Goal: Task Accomplishment & Management: Manage account settings

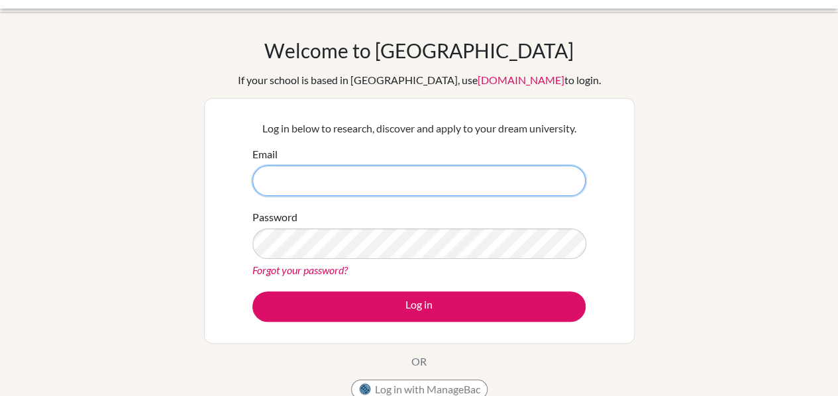
scroll to position [24, 0]
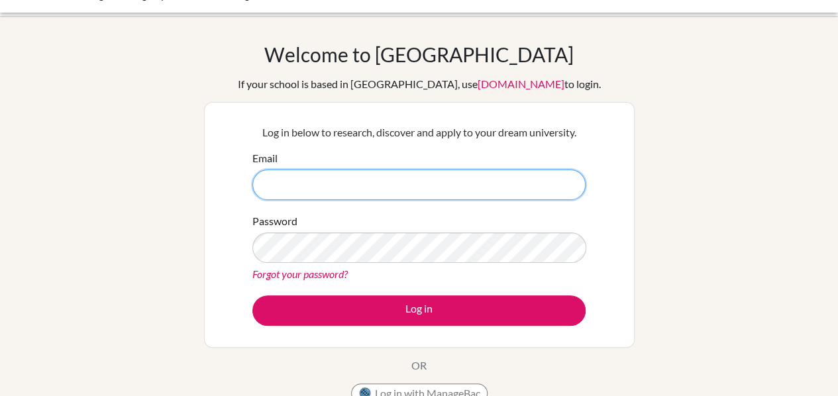
click at [440, 186] on input "Email" at bounding box center [419, 185] width 333 height 30
type input "[DOMAIN_NAME][EMAIL_ADDRESS][PERSON_NAME][DOMAIN_NAME]"
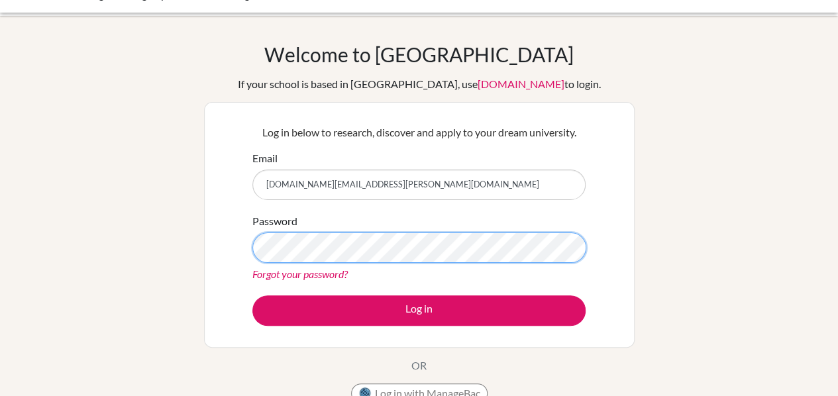
click at [253, 296] on button "Log in" at bounding box center [419, 311] width 333 height 30
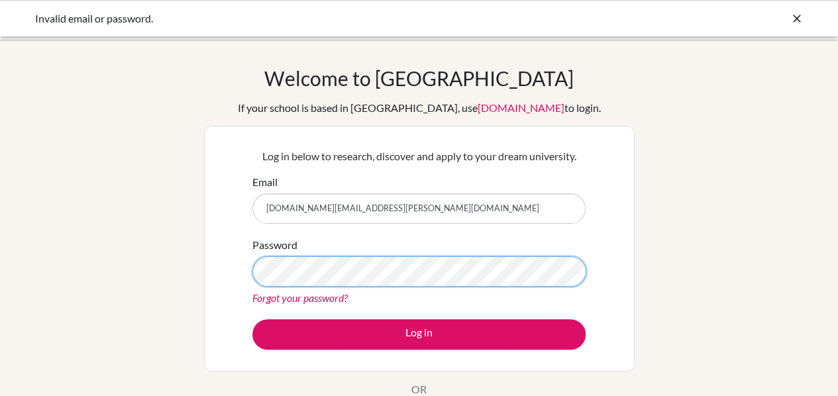
click at [253, 319] on button "Log in" at bounding box center [419, 334] width 333 height 30
